Goal: Task Accomplishment & Management: Use online tool/utility

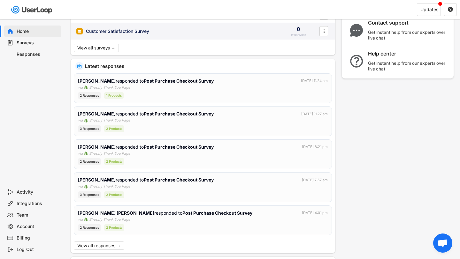
scroll to position [78, 0]
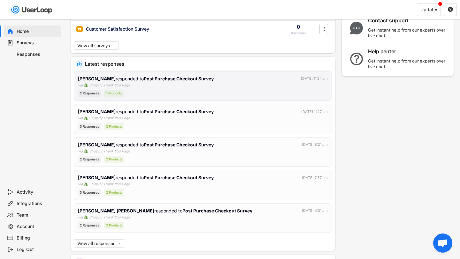
click at [146, 83] on div "[PERSON_NAME] responded to Post Purchase Checkout Survey [DATE] 11:24 am via Sh…" at bounding box center [203, 86] width 250 height 22
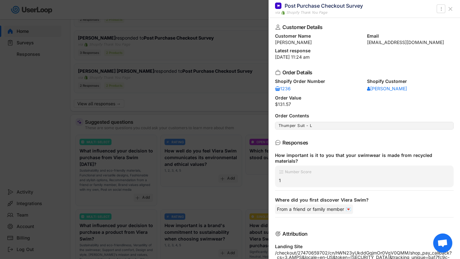
scroll to position [0, 0]
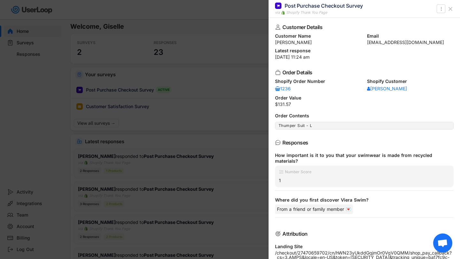
click at [255, 50] on div at bounding box center [230, 129] width 460 height 259
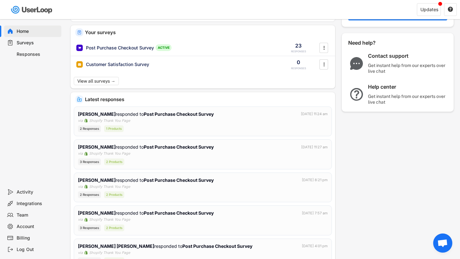
scroll to position [43, 0]
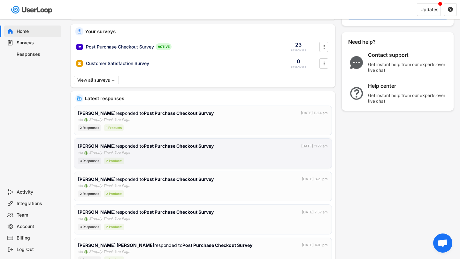
click at [188, 151] on div "[PERSON_NAME] responded to Post Purchase Checkout Survey [DATE] 11:27 am via Sh…" at bounding box center [203, 154] width 250 height 22
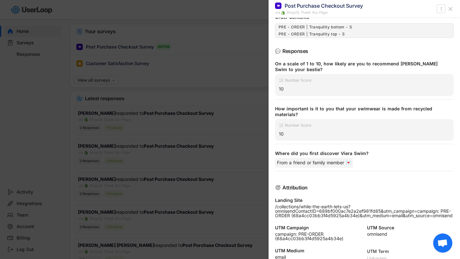
scroll to position [101, 0]
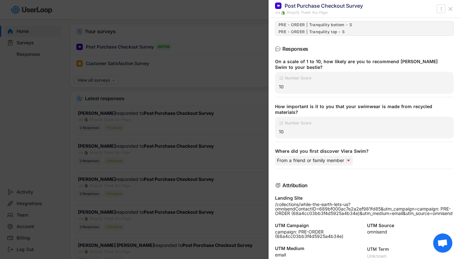
click at [247, 152] on div at bounding box center [230, 129] width 460 height 259
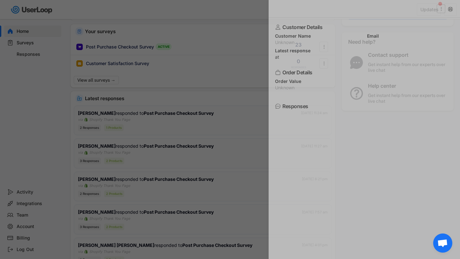
scroll to position [0, 0]
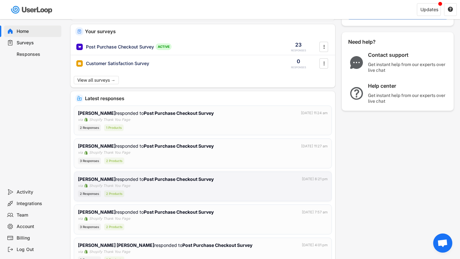
click at [188, 187] on div "[PERSON_NAME] responded to Post Purchase Checkout Survey [DATE] 8:21 pm via Sho…" at bounding box center [203, 187] width 250 height 22
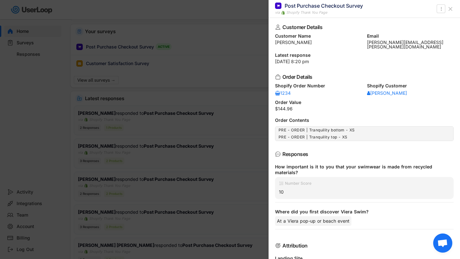
click at [258, 168] on div at bounding box center [230, 129] width 460 height 259
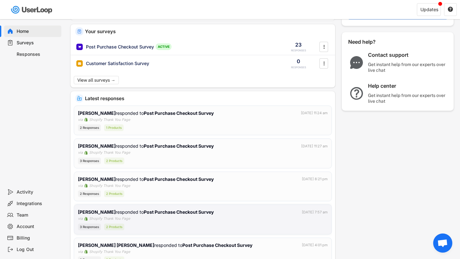
click at [204, 217] on div "[PERSON_NAME] responded to Post Purchase Checkout Survey [DATE] 7:57 am via Sho…" at bounding box center [203, 220] width 250 height 22
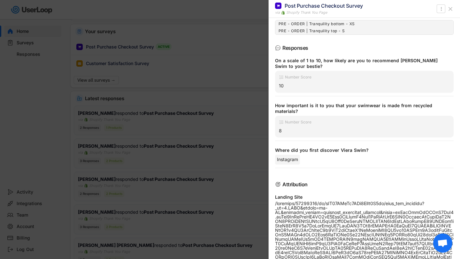
scroll to position [141, 0]
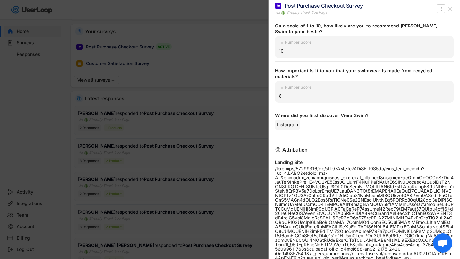
click at [208, 194] on div at bounding box center [230, 129] width 460 height 259
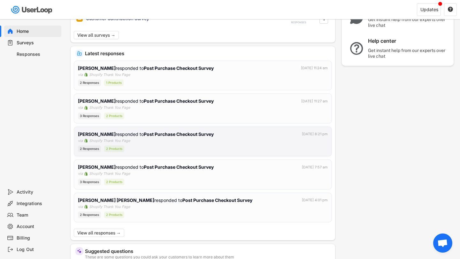
scroll to position [89, 0]
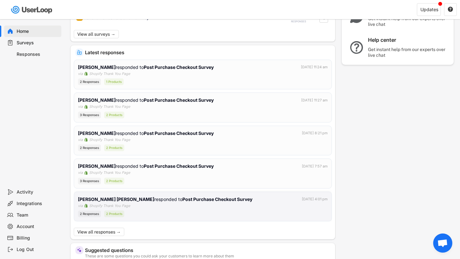
click at [194, 204] on div "[PERSON_NAME] [PERSON_NAME] responded to Post Purchase Checkout Survey [DATE] 4…" at bounding box center [203, 207] width 250 height 22
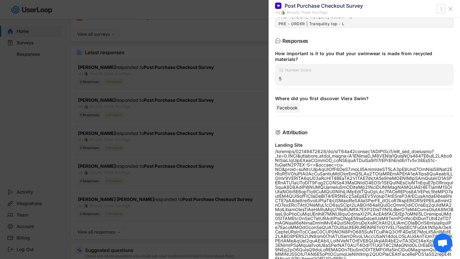
scroll to position [134, 0]
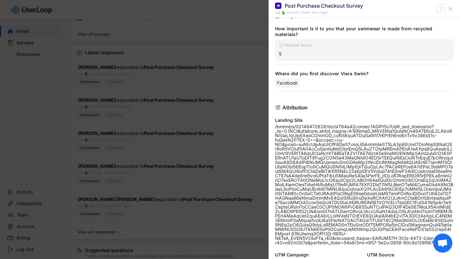
click at [224, 203] on div at bounding box center [230, 129] width 460 height 259
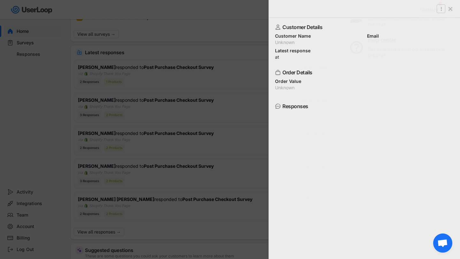
scroll to position [0, 0]
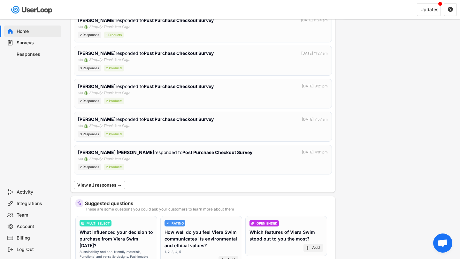
click at [113, 187] on button "View all responses →" at bounding box center [99, 185] width 51 height 8
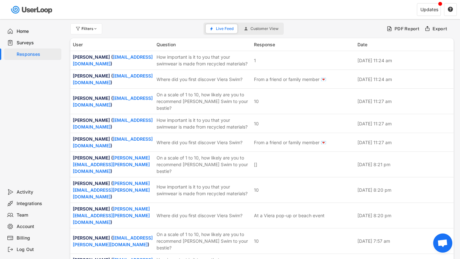
click at [39, 9] on img at bounding box center [32, 9] width 45 height 13
